Goal: Entertainment & Leisure: Consume media (video, audio)

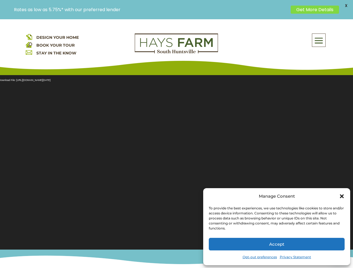
click at [176, 144] on section "Video Player Media error: Format(s) not supported or source(s) not found Downlo…" at bounding box center [176, 159] width 353 height 182
click at [319, 40] on span at bounding box center [318, 40] width 13 height 13
click at [176, 159] on section "Video Player Media error: Format(s) not supported or source(s) not found Downlo…" at bounding box center [176, 159] width 353 height 182
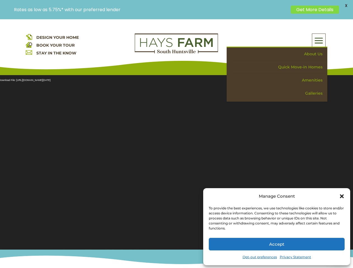
click at [176, 159] on section "Video Player Media error: Format(s) not supported or source(s) not found Downlo…" at bounding box center [176, 159] width 353 height 182
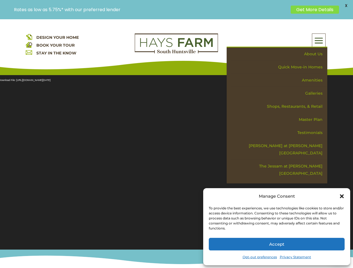
click at [346, 6] on span "X" at bounding box center [346, 5] width 8 height 8
